Goal: Information Seeking & Learning: Understand process/instructions

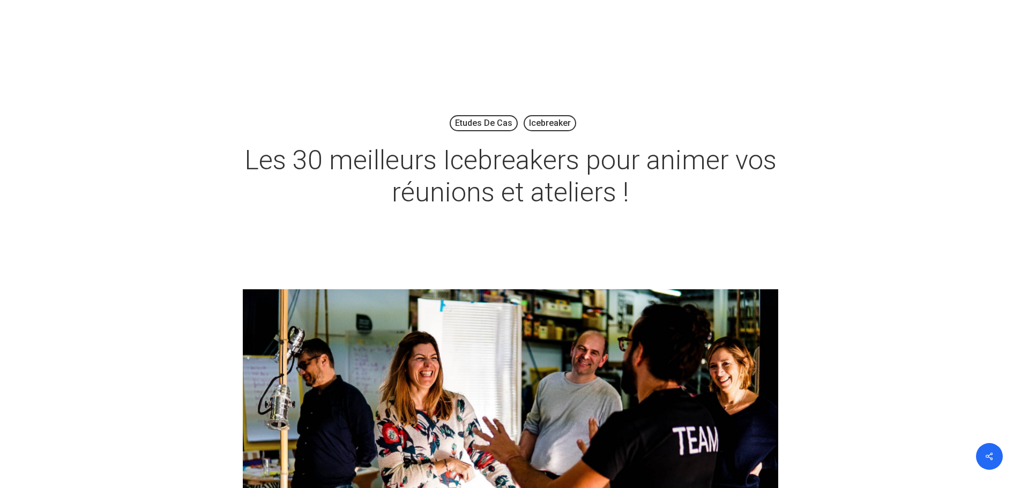
scroll to position [857, 0]
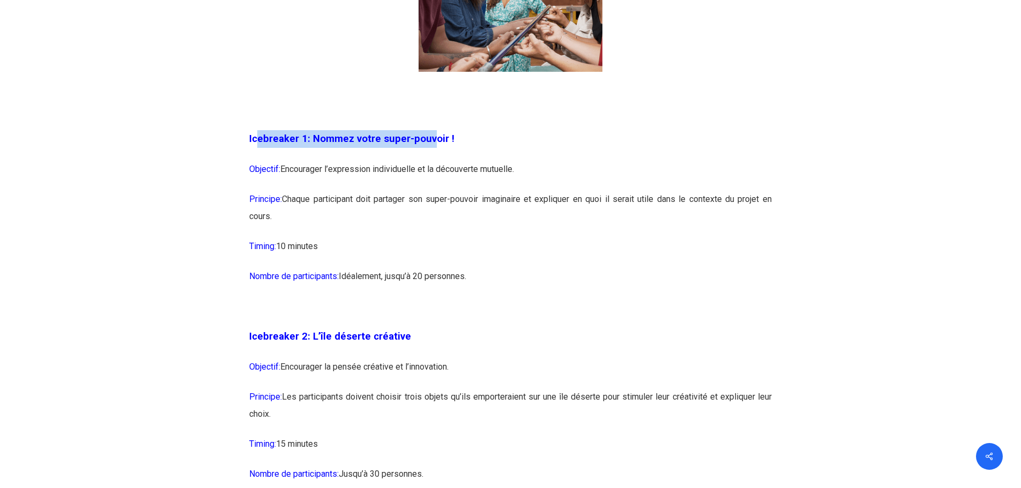
drag, startPoint x: 256, startPoint y: 140, endPoint x: 431, endPoint y: 139, distance: 175.2
click at [429, 139] on span "Icebreaker 1: Nommez votre super-pouvoir !" at bounding box center [351, 139] width 205 height 12
click at [460, 178] on p "Objectif: Encourager l’expression individuelle et la découverte mutuelle." at bounding box center [510, 176] width 522 height 30
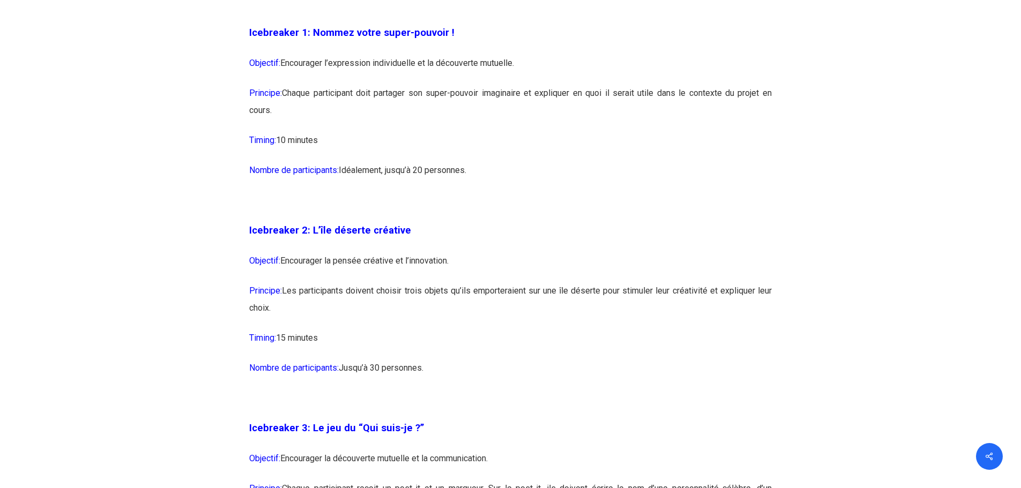
scroll to position [964, 0]
drag, startPoint x: 323, startPoint y: 227, endPoint x: 457, endPoint y: 225, distance: 134.0
click at [457, 225] on p "Icebreaker 2: L’île déserte créative" at bounding box center [510, 236] width 522 height 31
click at [461, 226] on p "Icebreaker 2: L’île déserte créative" at bounding box center [510, 236] width 522 height 31
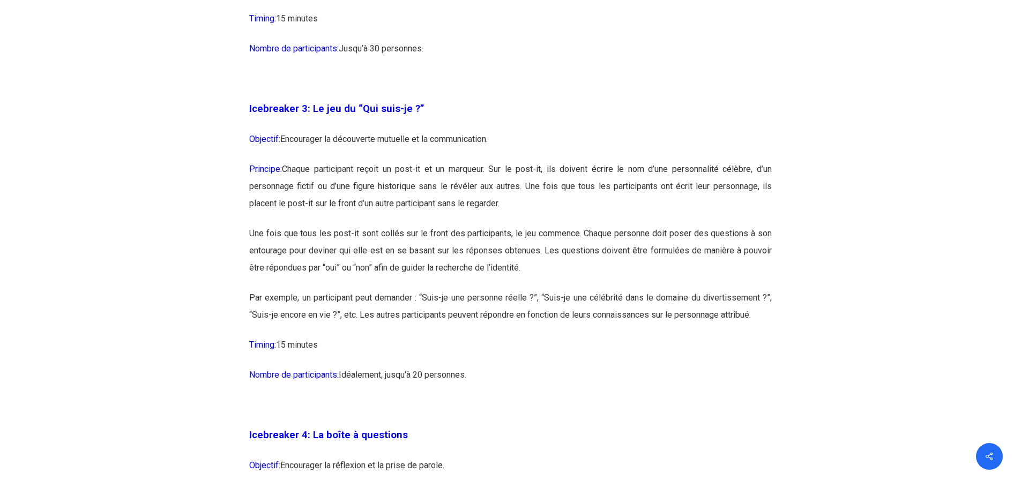
scroll to position [1286, 0]
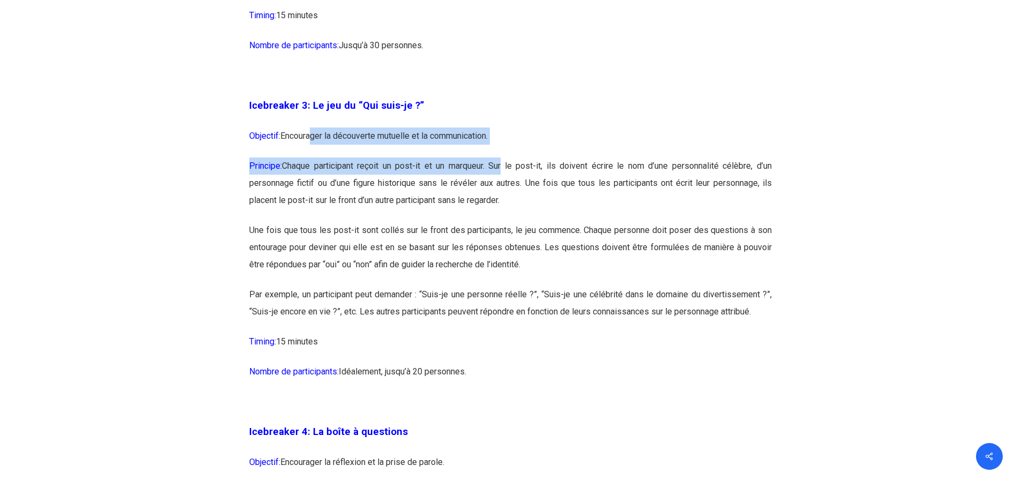
drag, startPoint x: 313, startPoint y: 134, endPoint x: 505, endPoint y: 167, distance: 194.0
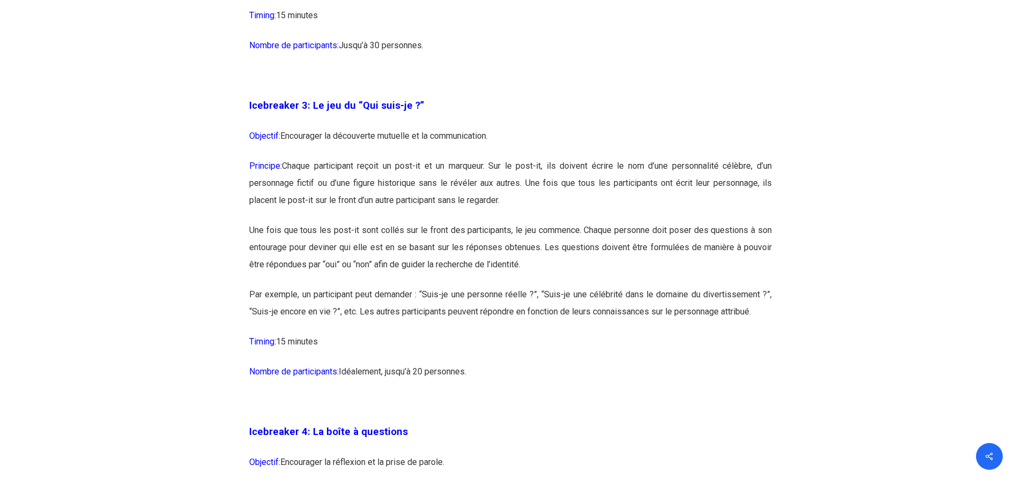
click at [466, 199] on p "Principe: Chaque participant reçoit un post-it et un marqueur. Sur le post-it, …" at bounding box center [510, 190] width 522 height 64
drag, startPoint x: 371, startPoint y: 167, endPoint x: 701, endPoint y: 195, distance: 331.2
click at [701, 195] on p "Principe: Chaque participant reçoit un post-it et un marqueur. Sur le post-it, …" at bounding box center [510, 190] width 522 height 64
click at [620, 204] on p "Principe: Chaque participant reçoit un post-it et un marqueur. Sur le post-it, …" at bounding box center [510, 190] width 522 height 64
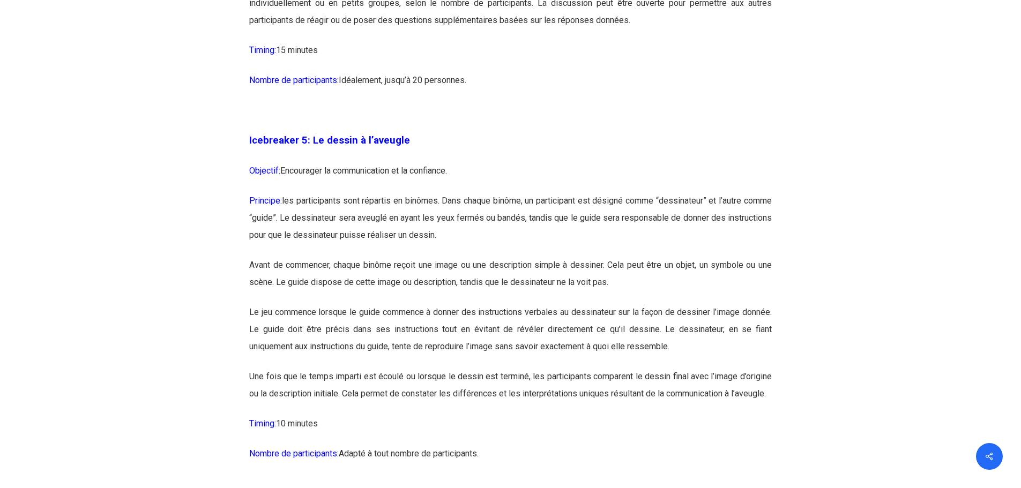
scroll to position [1929, 0]
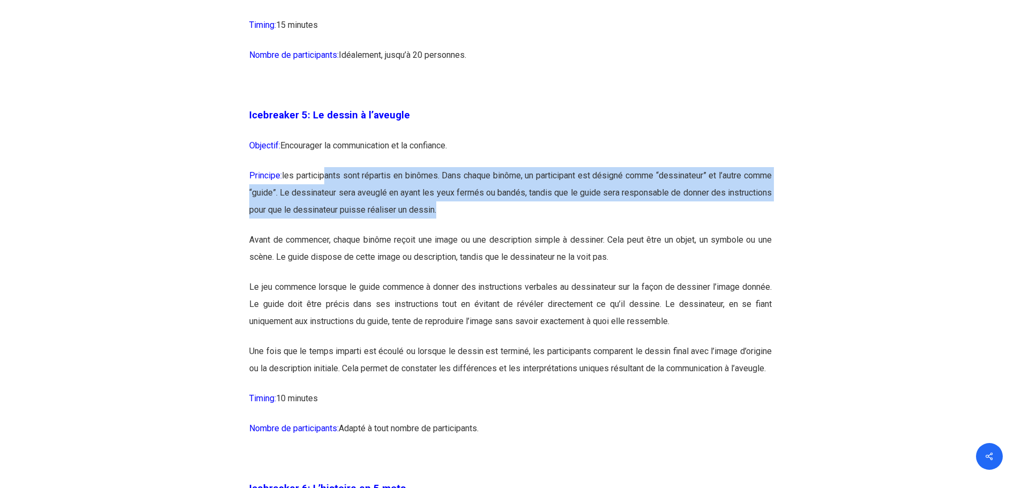
drag, startPoint x: 332, startPoint y: 175, endPoint x: 526, endPoint y: 206, distance: 196.4
click at [526, 206] on p "Principe: les participants sont répartis en binômes. Dans chaque binôme, un par…" at bounding box center [510, 199] width 522 height 64
click at [529, 208] on p "Principe: les participants sont répartis en binômes. Dans chaque binôme, un par…" at bounding box center [510, 199] width 522 height 64
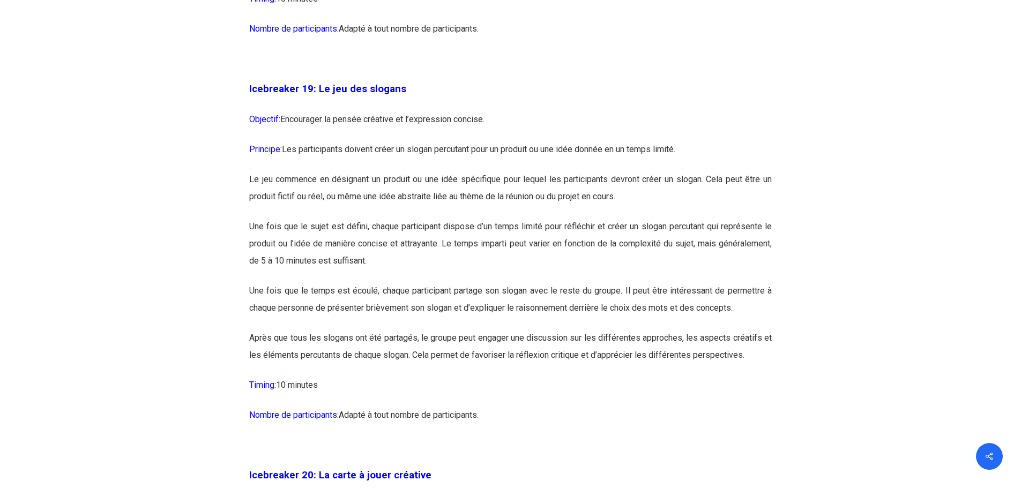
scroll to position [6859, 0]
